Goal: Check status: Check status

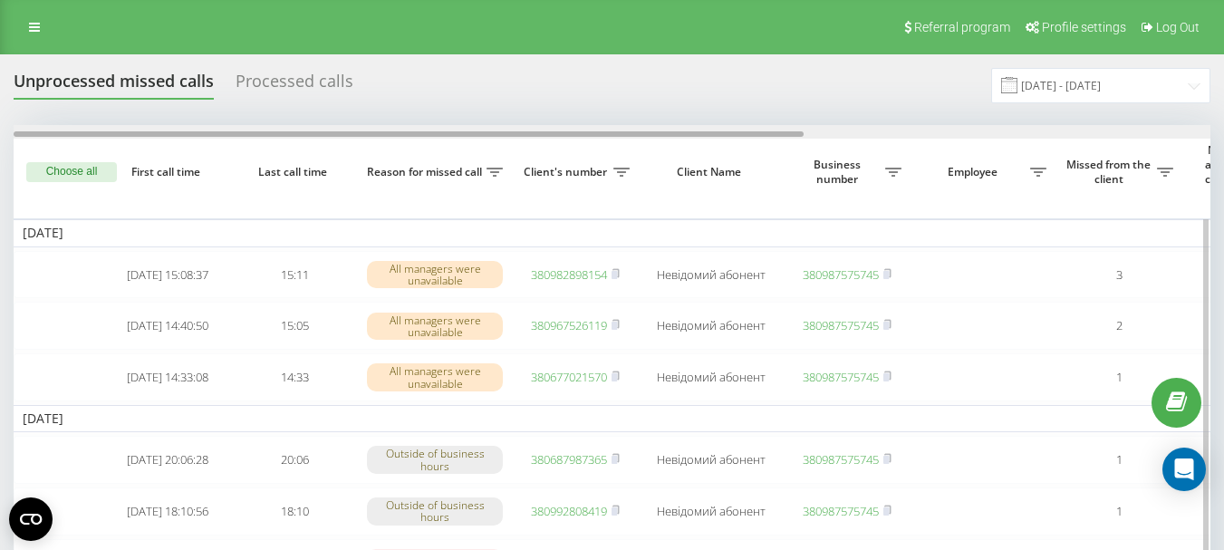
drag, startPoint x: 0, startPoint y: 0, endPoint x: 835, endPoint y: 130, distance: 845.5
click at [835, 130] on div at bounding box center [612, 132] width 1197 height 14
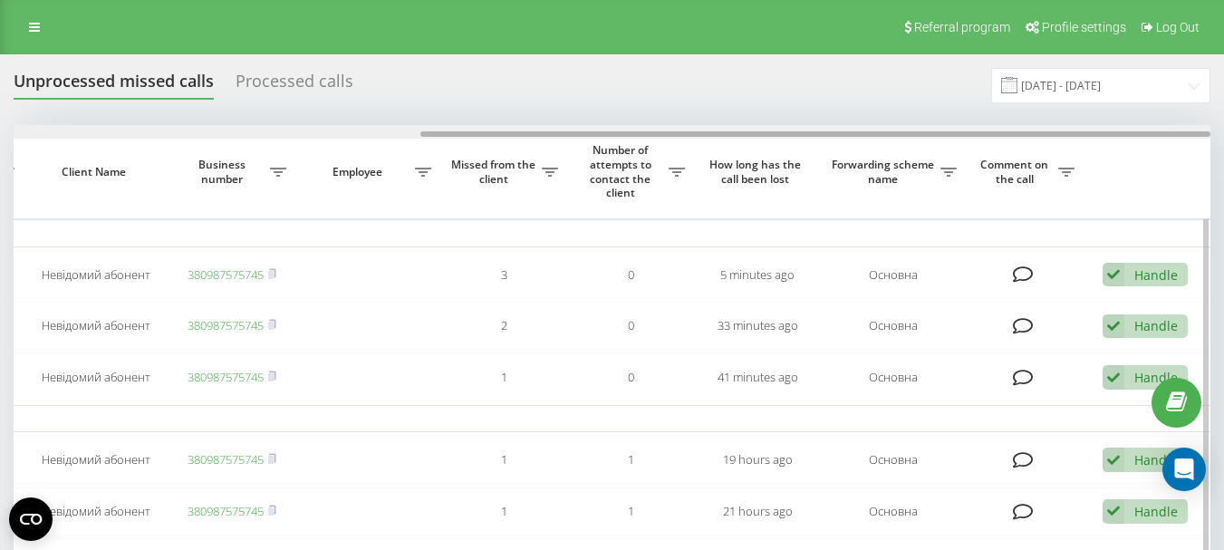
click at [200, 127] on div at bounding box center [612, 132] width 1197 height 14
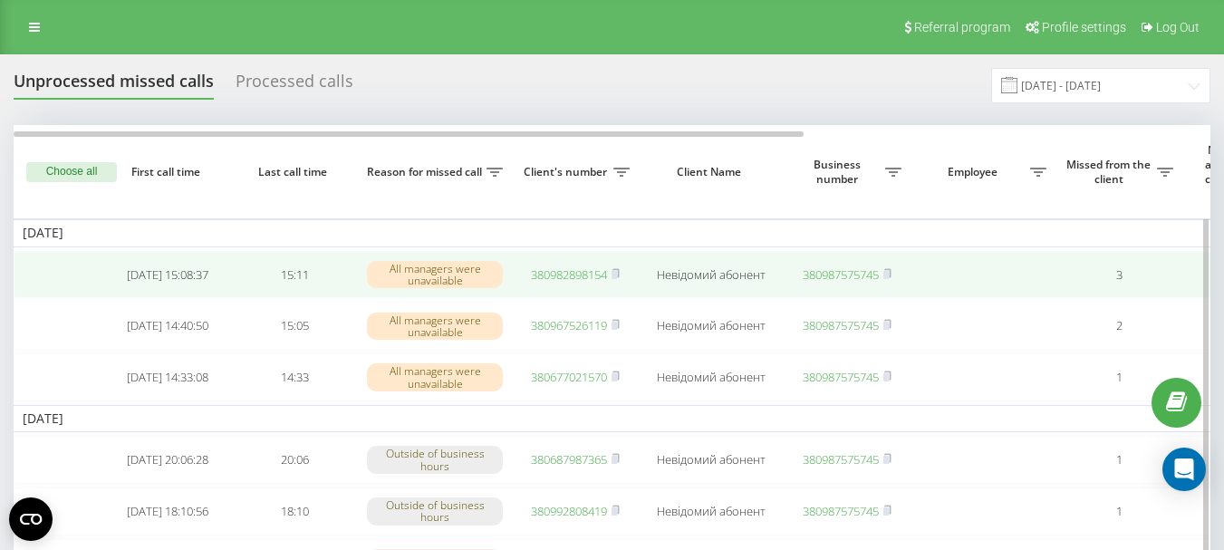
click at [544, 278] on link "380982898154" at bounding box center [569, 274] width 76 height 16
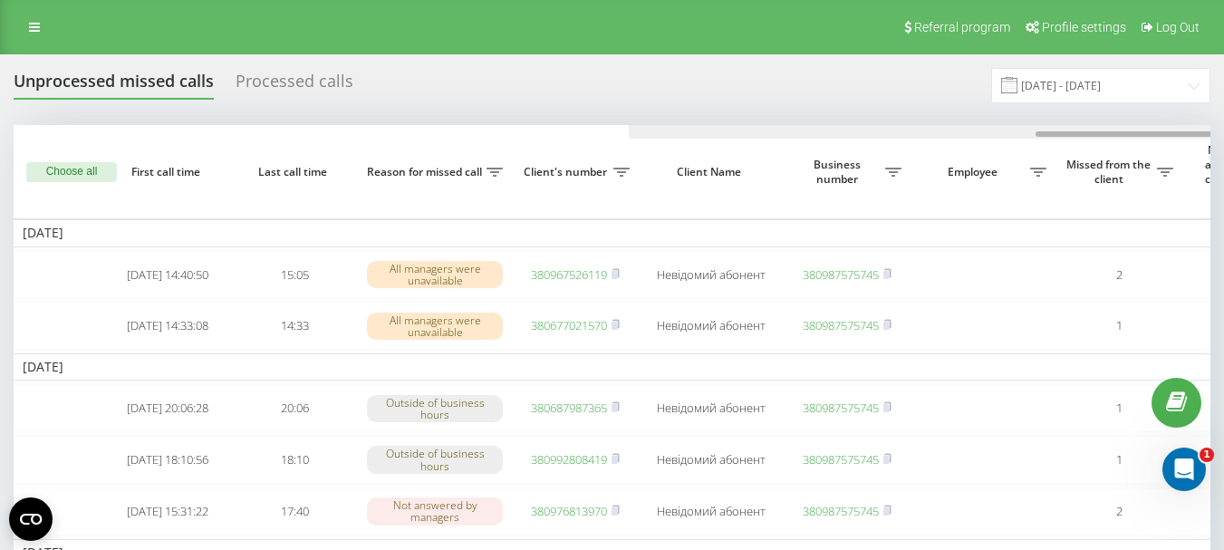
click at [822, 135] on div at bounding box center [1227, 132] width 1197 height 14
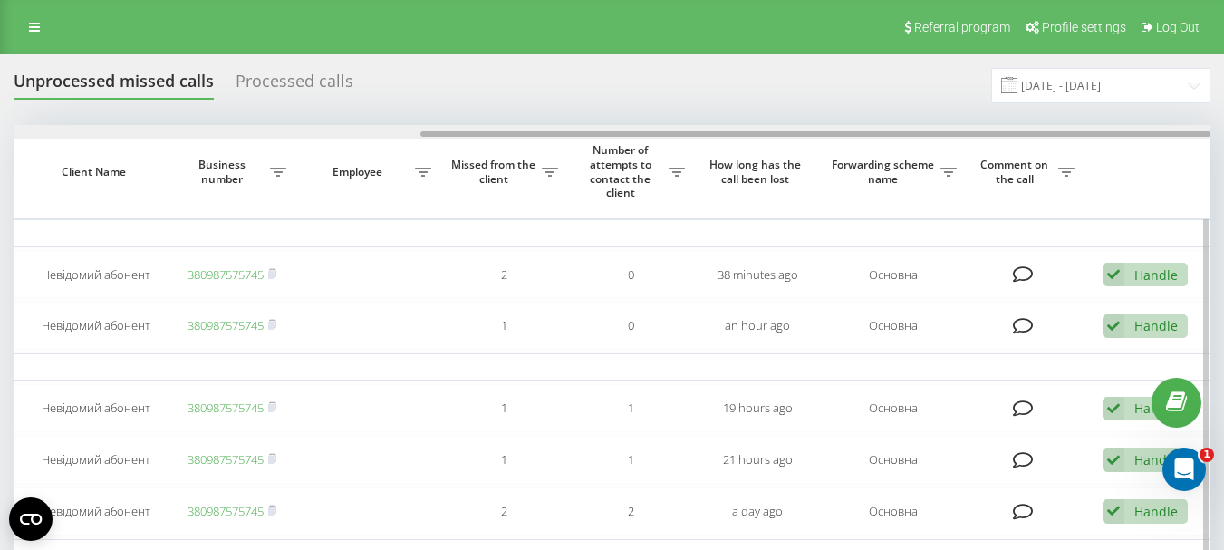
click at [358, 131] on div at bounding box center [612, 132] width 1197 height 14
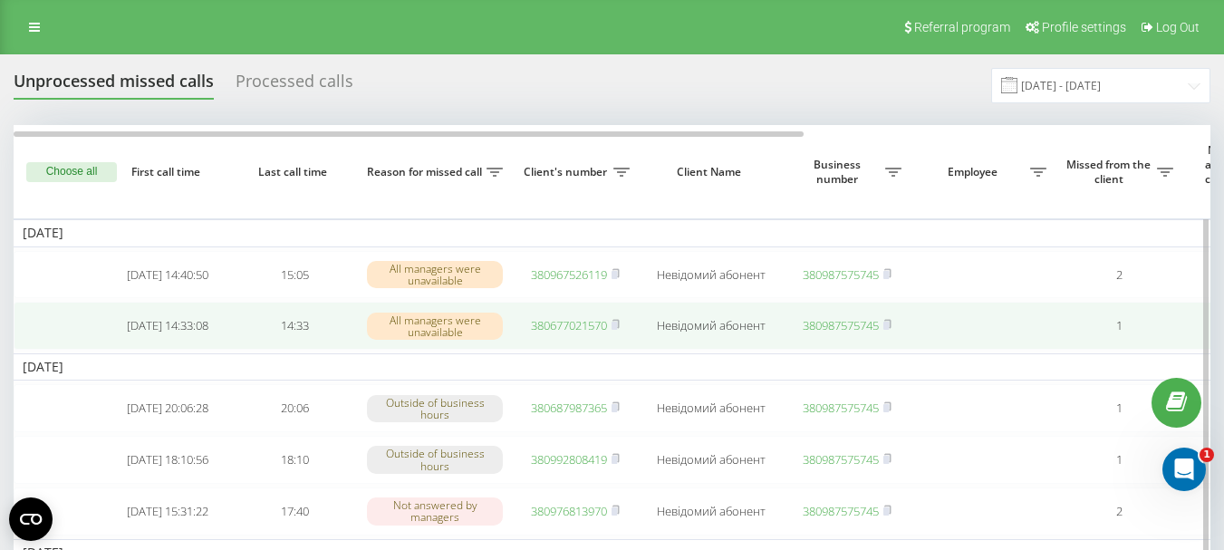
click at [559, 330] on link "380677021570" at bounding box center [569, 325] width 76 height 16
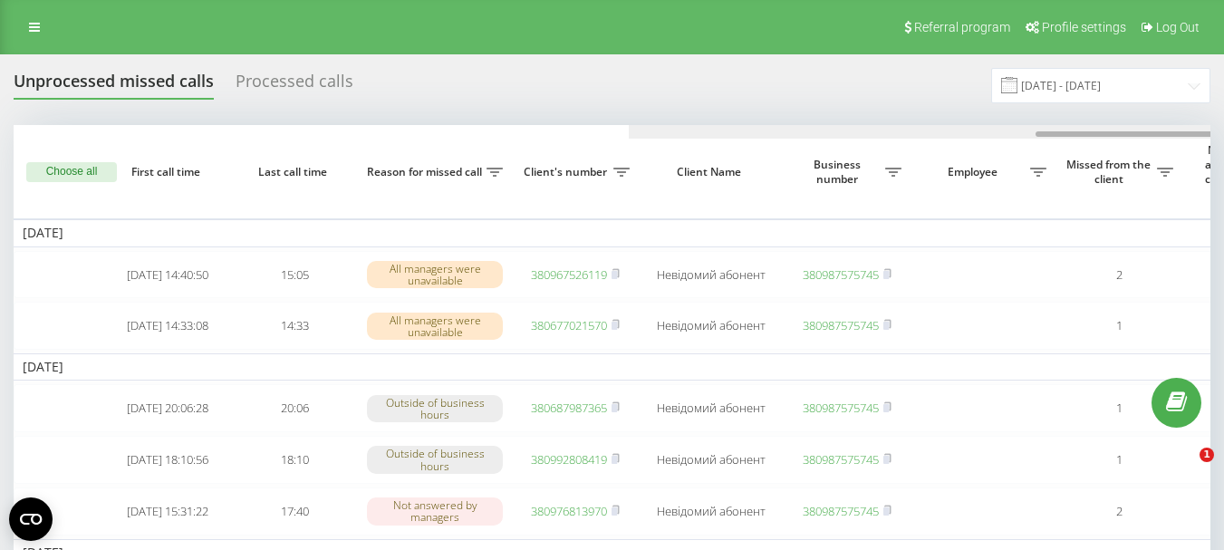
click at [839, 128] on div at bounding box center [1227, 132] width 1197 height 14
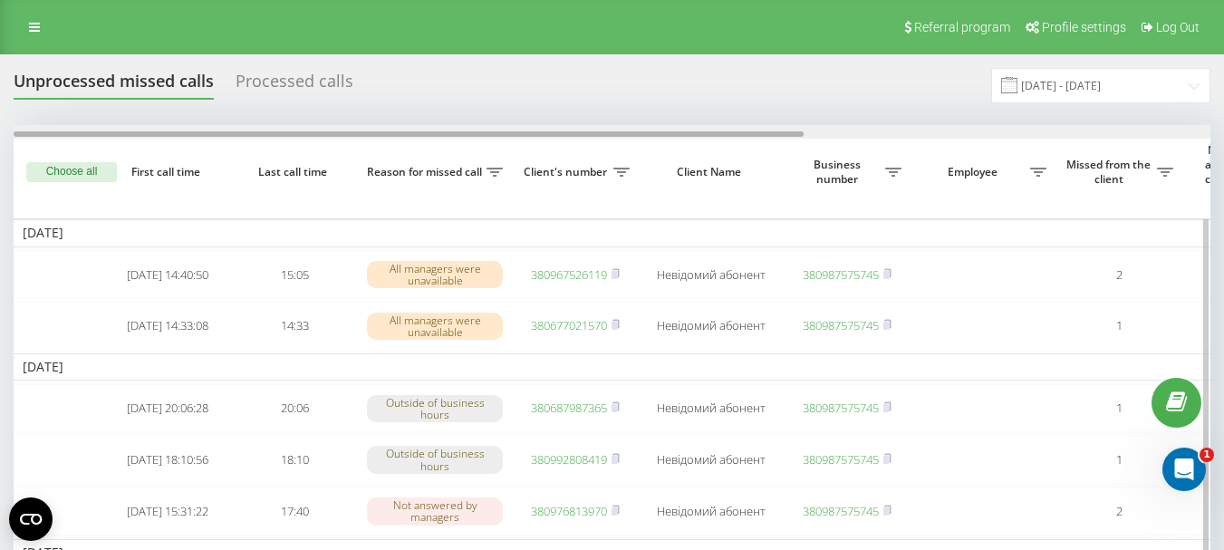
click at [406, 133] on div at bounding box center [612, 132] width 1197 height 14
click at [847, 135] on div at bounding box center [612, 132] width 1197 height 14
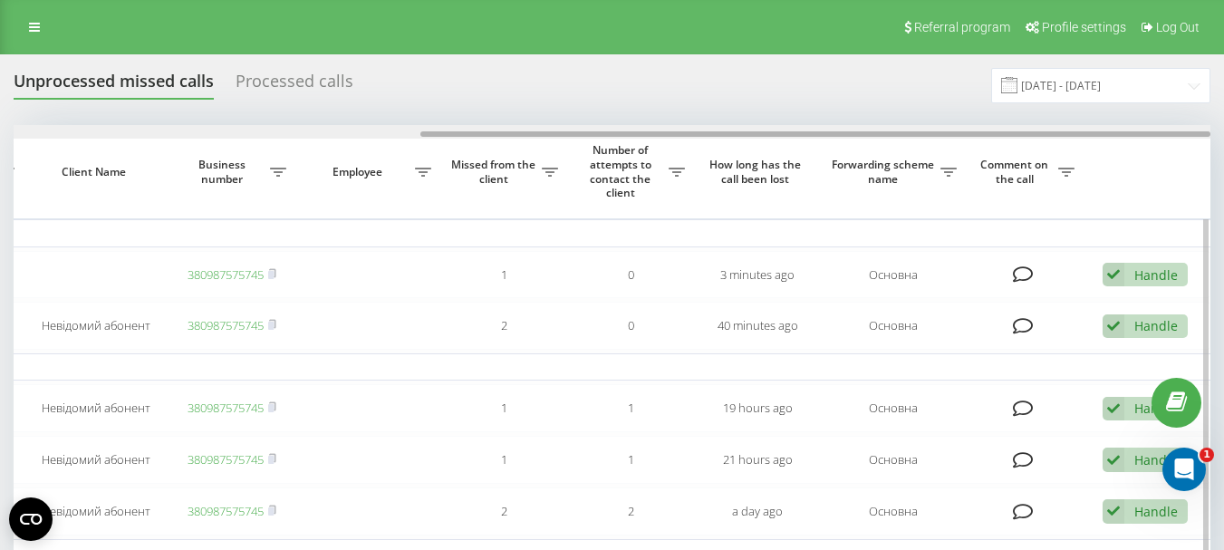
click at [330, 130] on div at bounding box center [612, 132] width 1197 height 14
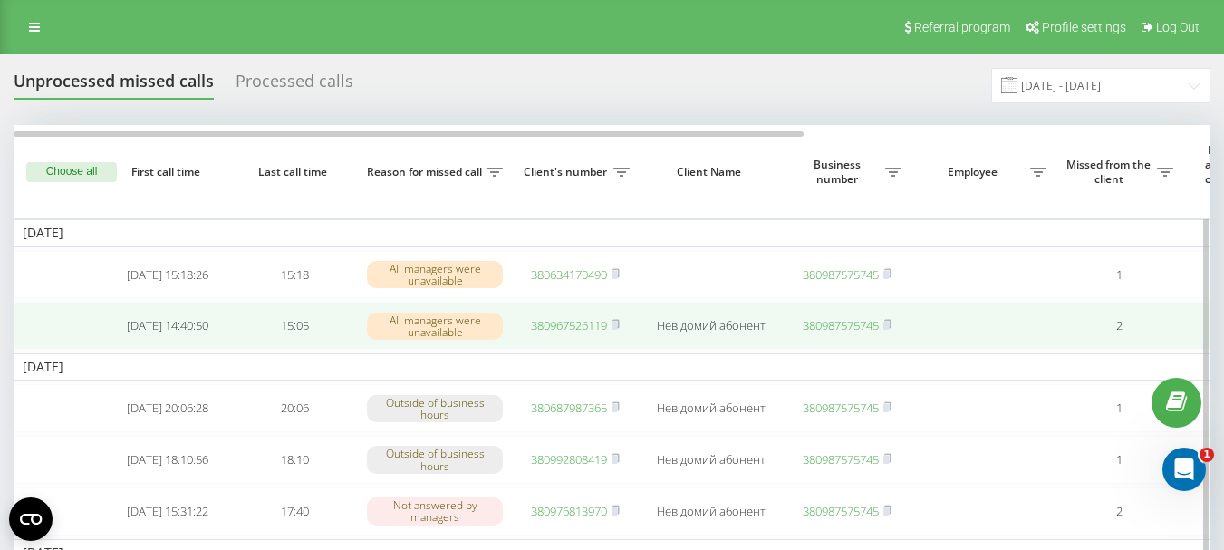
click at [549, 327] on link "380967526119" at bounding box center [569, 325] width 76 height 16
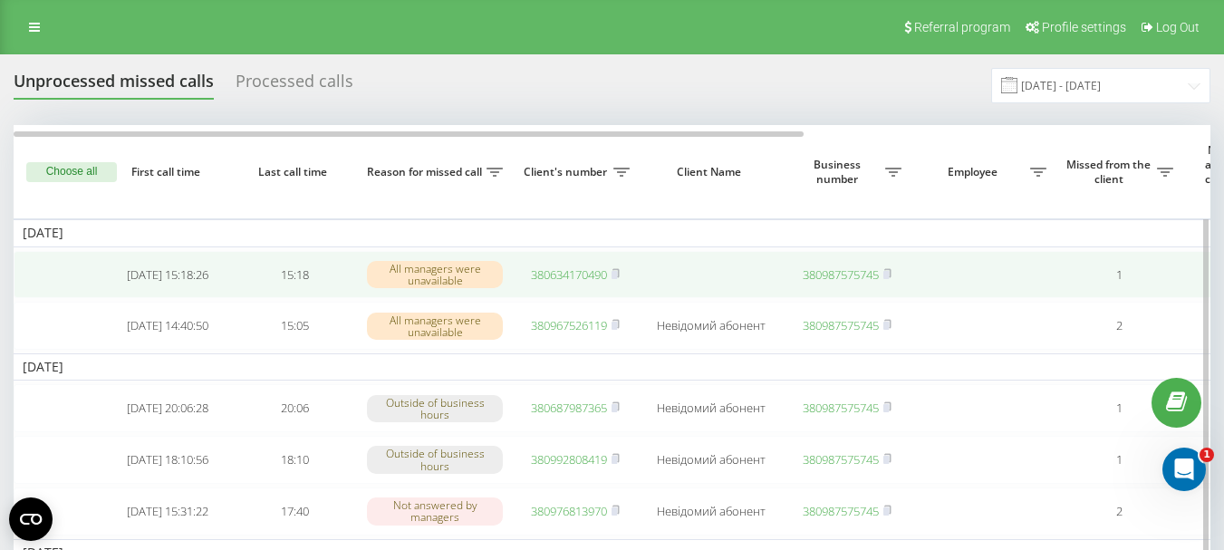
click at [561, 277] on link "380634170490" at bounding box center [569, 274] width 76 height 16
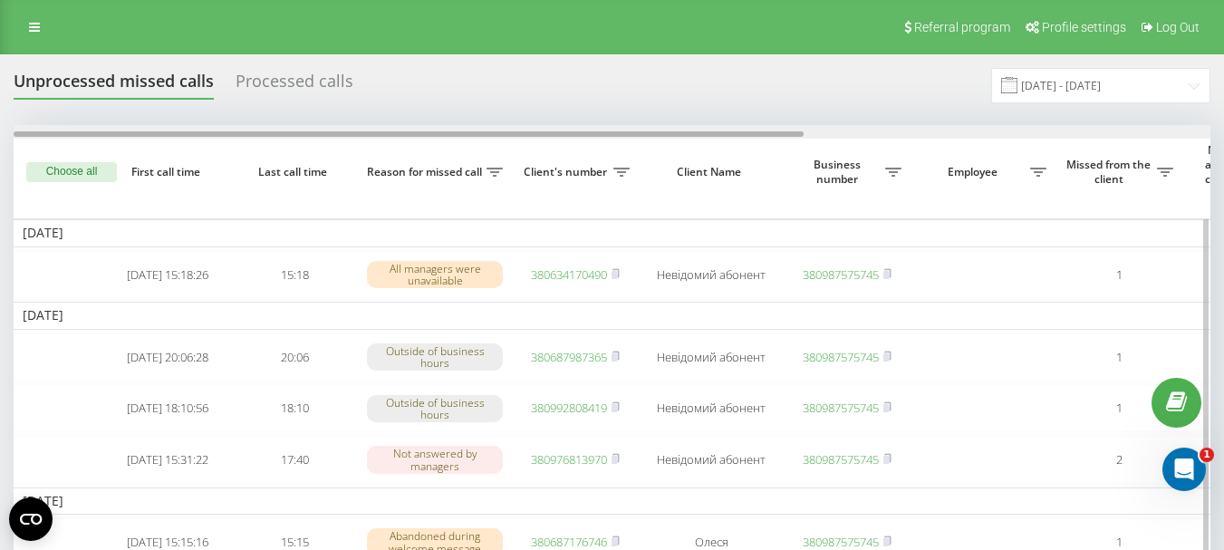
click at [834, 136] on div at bounding box center [612, 132] width 1197 height 14
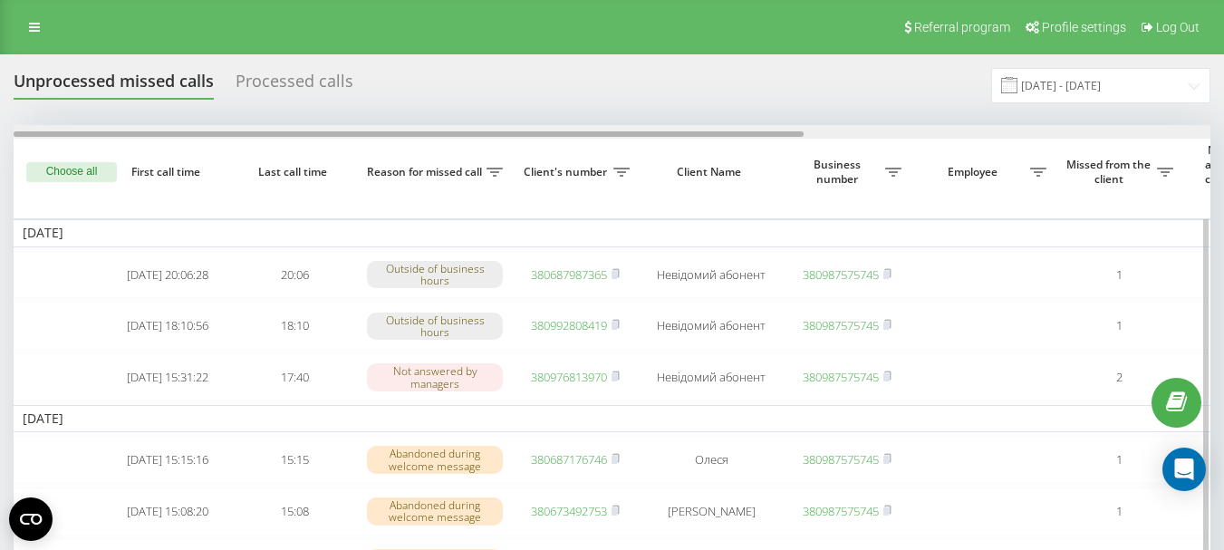
click at [887, 136] on div at bounding box center [612, 132] width 1197 height 14
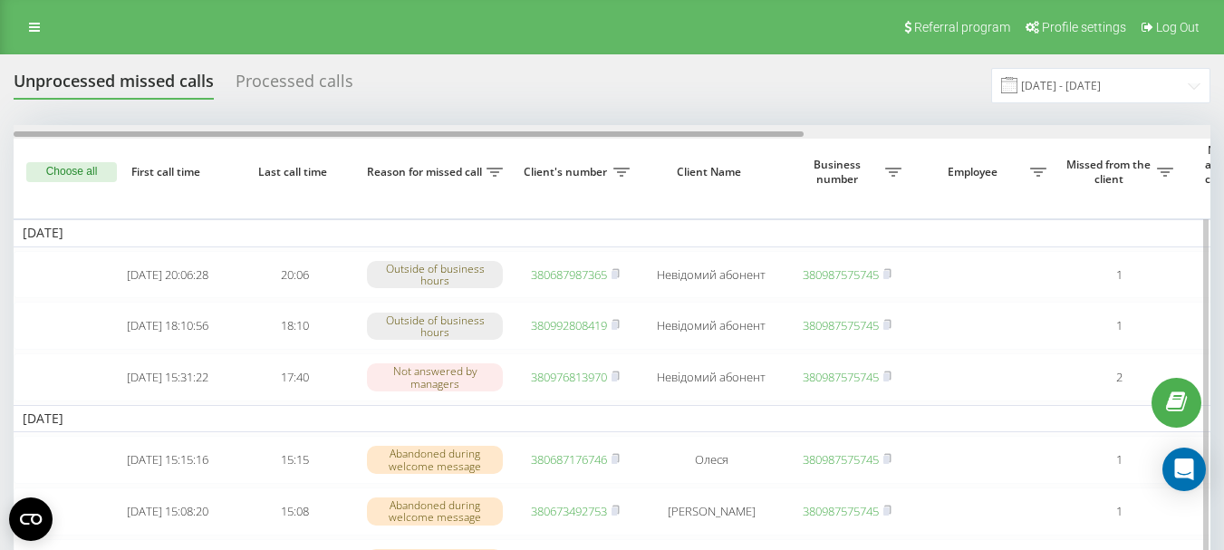
click at [871, 127] on div at bounding box center [612, 132] width 1197 height 14
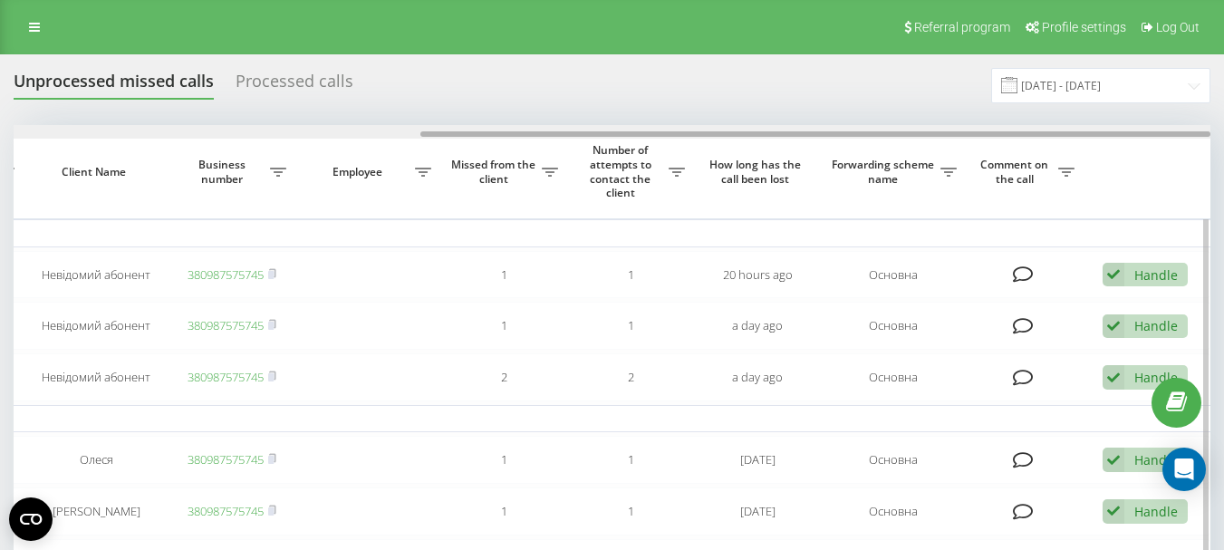
click at [400, 132] on div at bounding box center [612, 132] width 1197 height 14
